Goal: Find specific page/section: Find specific page/section

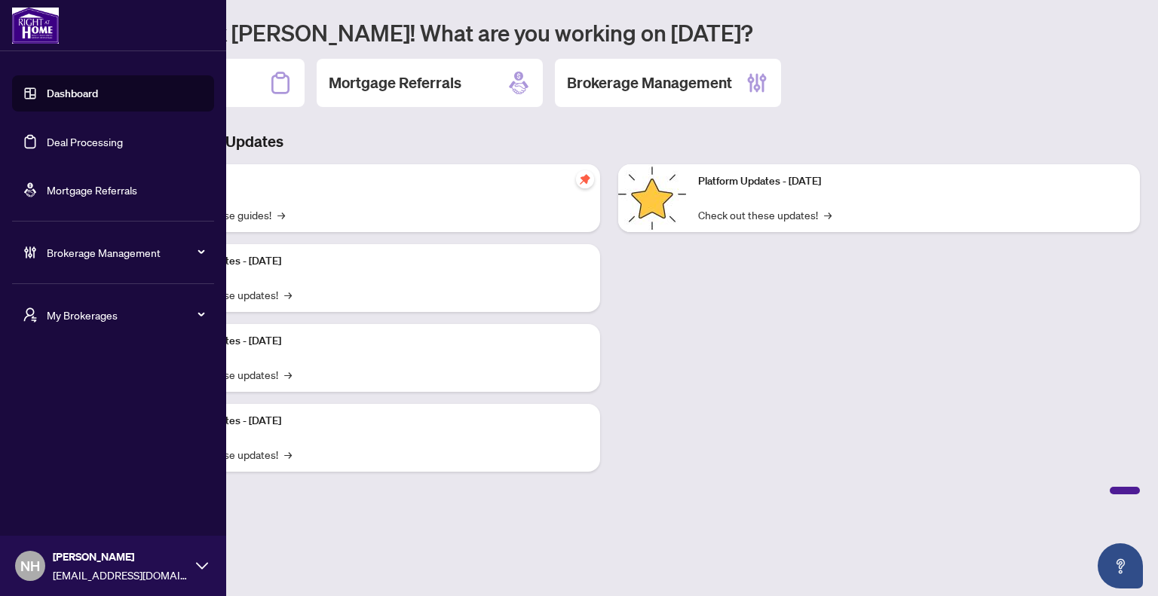
click at [72, 317] on span "My Brokerages" at bounding box center [125, 315] width 157 height 17
click at [81, 376] on span "RAHR" at bounding box center [118, 375] width 172 height 17
